Goal: Task Accomplishment & Management: Manage account settings

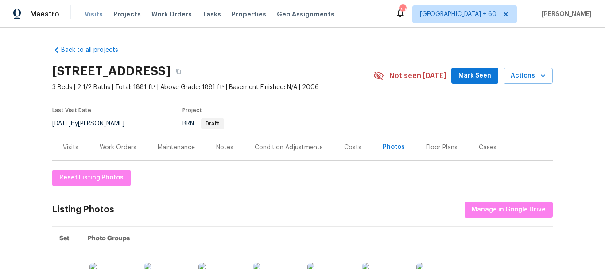
click at [91, 17] on span "Visits" at bounding box center [94, 14] width 18 height 9
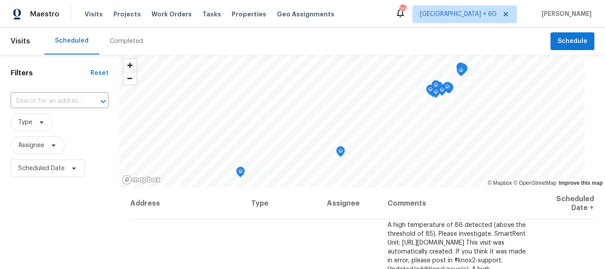
click at [119, 39] on div "Completed" at bounding box center [126, 41] width 33 height 9
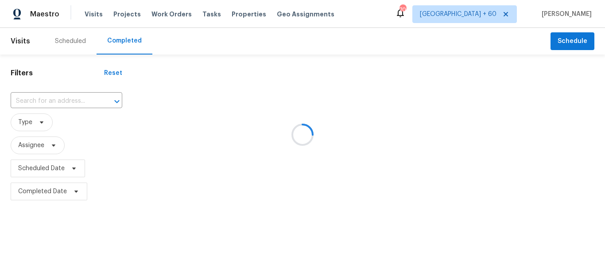
click at [43, 100] on div at bounding box center [302, 134] width 605 height 269
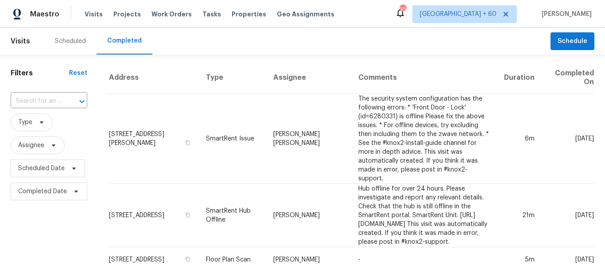
click at [43, 100] on input "text" at bounding box center [37, 101] width 52 height 14
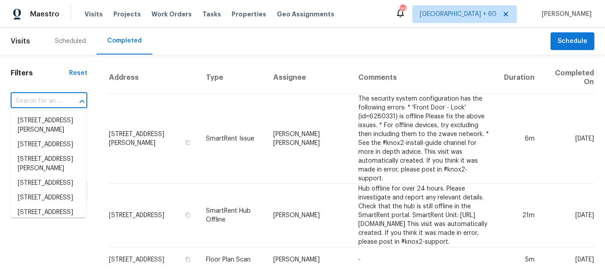
paste input "[STREET_ADDRESS]"
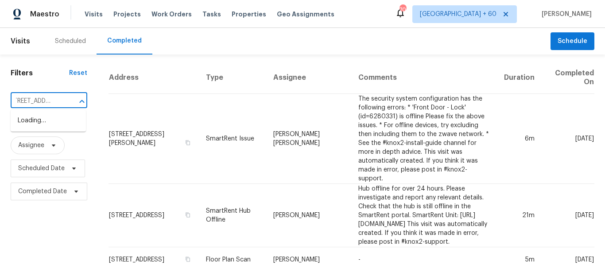
type input "[STREET_ADDRESS]"
click at [55, 119] on li "[STREET_ADDRESS]" at bounding box center [48, 120] width 75 height 15
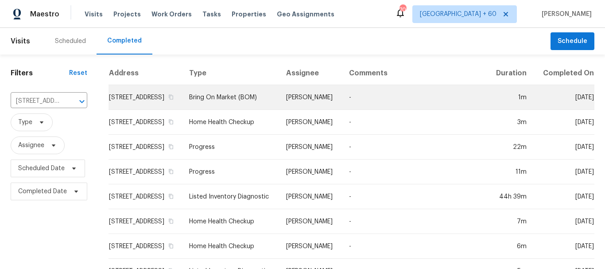
click at [257, 107] on td "Bring On Market (BOM)" at bounding box center [230, 97] width 97 height 25
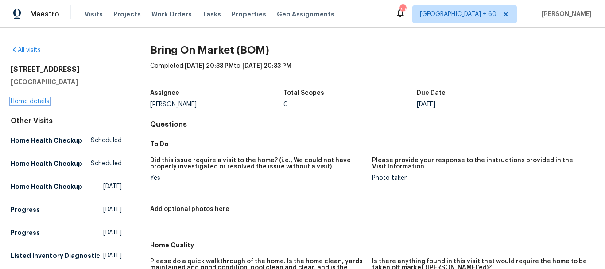
click at [43, 102] on link "Home details" at bounding box center [30, 101] width 39 height 6
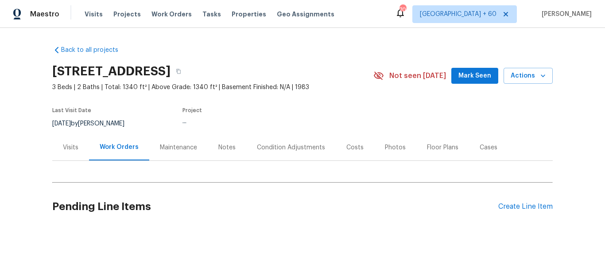
click at [385, 145] on div "Photos" at bounding box center [395, 147] width 21 height 9
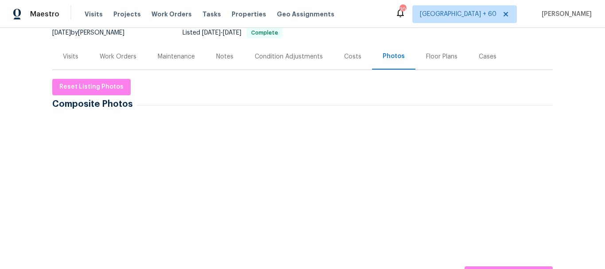
scroll to position [177, 0]
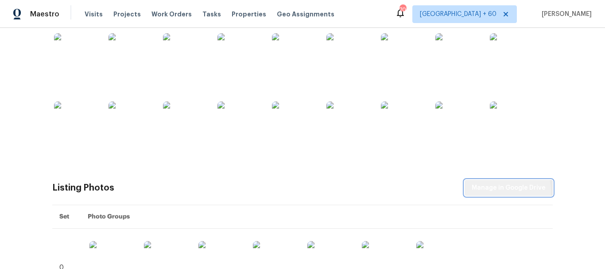
click at [496, 191] on span "Manage in Google Drive" at bounding box center [509, 188] width 74 height 11
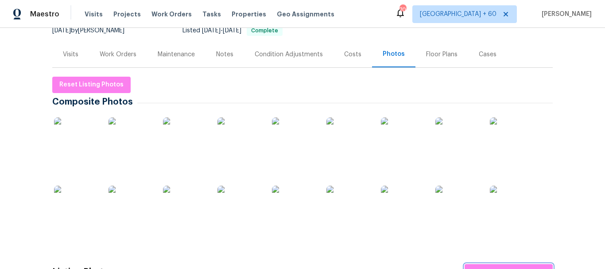
scroll to position [0, 0]
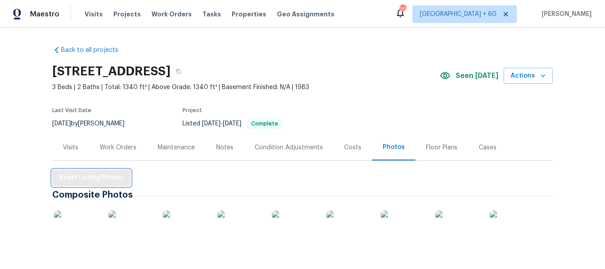
click at [92, 172] on span "Reset Listing Photos" at bounding box center [91, 177] width 64 height 11
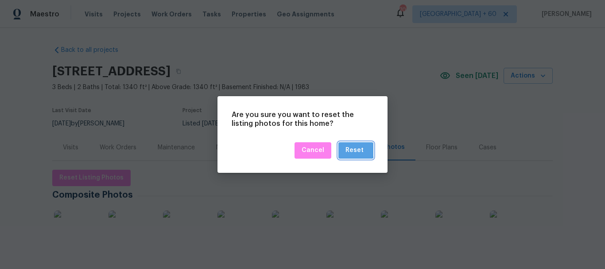
click at [355, 150] on div "Reset" at bounding box center [355, 150] width 18 height 11
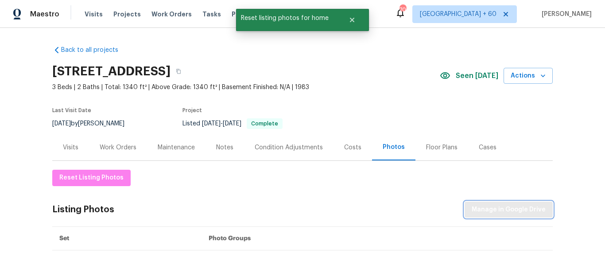
click at [478, 207] on span "Manage in Google Drive" at bounding box center [509, 209] width 74 height 11
